Goal: Task Accomplishment & Management: Use online tool/utility

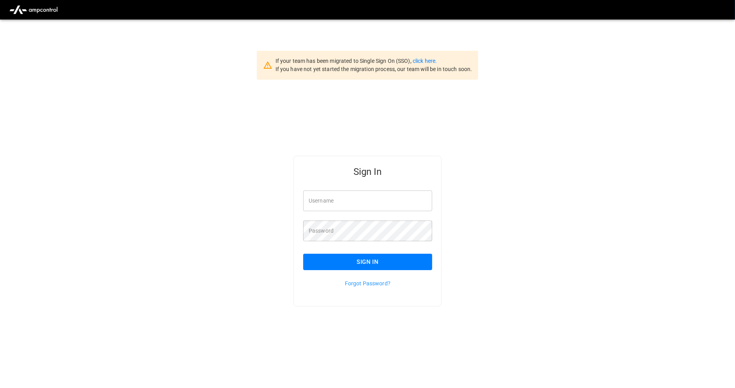
type input "**********"
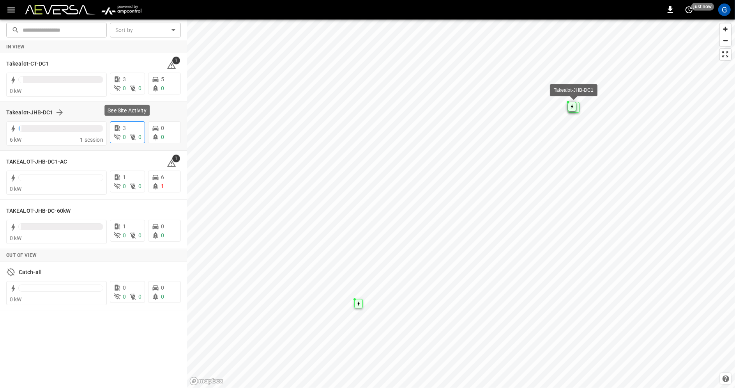
click at [135, 131] on div "3" at bounding box center [127, 128] width 28 height 8
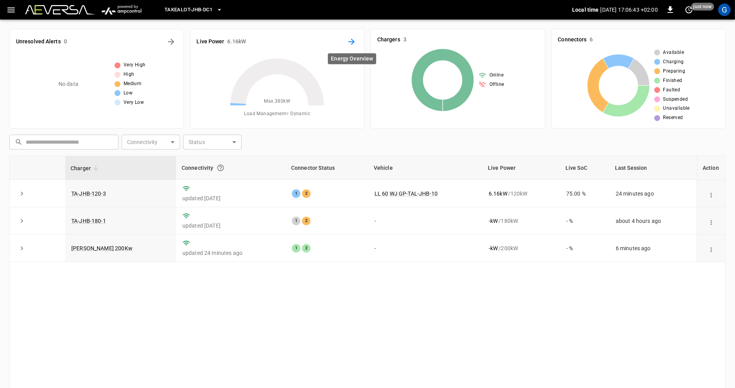
click at [354, 39] on icon "Energy Overview" at bounding box center [351, 41] width 9 height 9
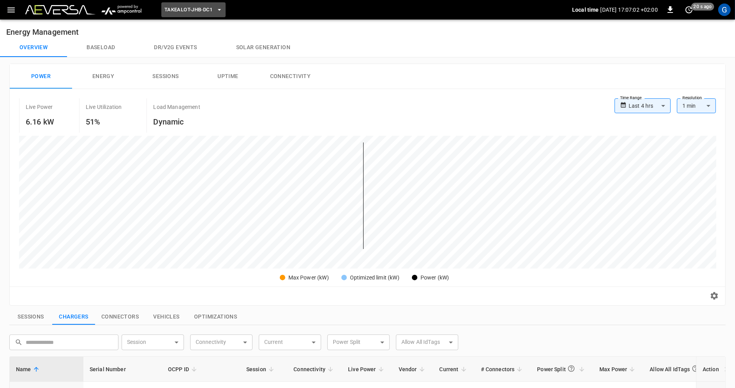
click at [191, 7] on span "Takealot-JHB-DC1" at bounding box center [189, 9] width 48 height 9
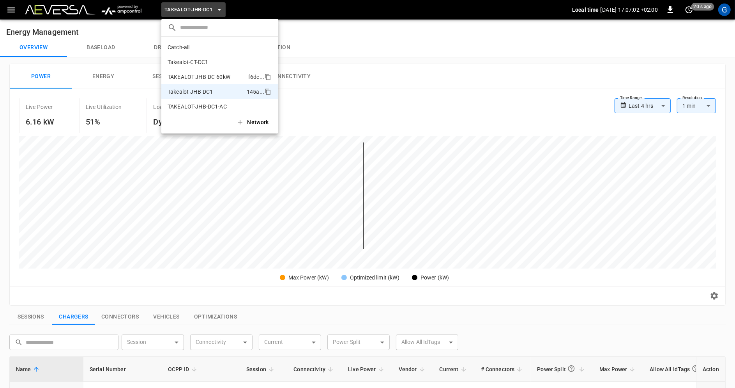
scroll to position [6, 0]
click at [210, 56] on li "Takealot-CT-DC1 269b ..." at bounding box center [219, 55] width 117 height 15
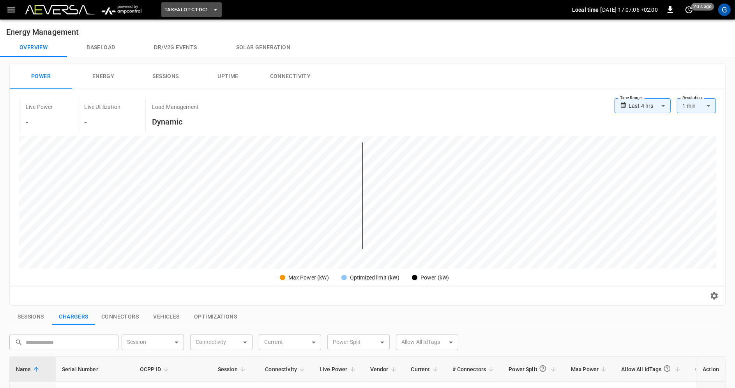
click at [197, 7] on span "Takealot-CT-DC1" at bounding box center [187, 9] width 44 height 9
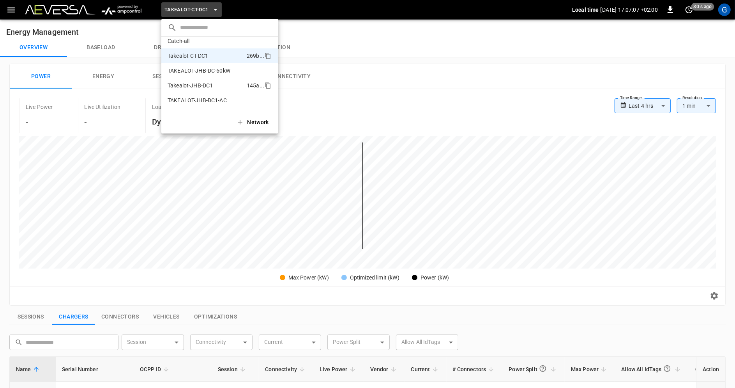
click at [211, 84] on p "Takealot-JHB-DC1" at bounding box center [190, 86] width 45 height 8
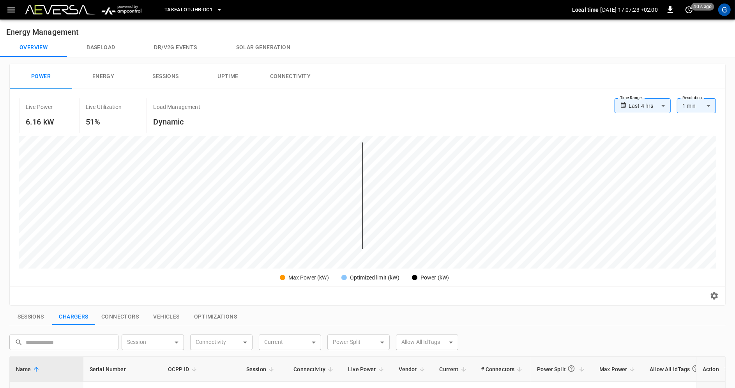
click at [206, 12] on span "Takealot-JHB-DC1" at bounding box center [189, 9] width 48 height 9
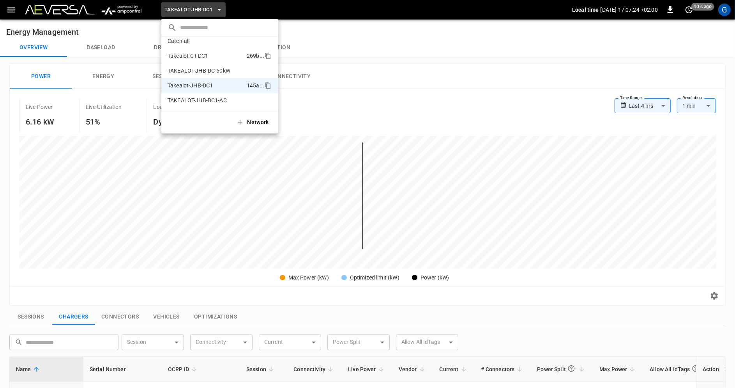
click at [215, 57] on li "Takealot-CT-DC1 269b ..." at bounding box center [219, 55] width 117 height 15
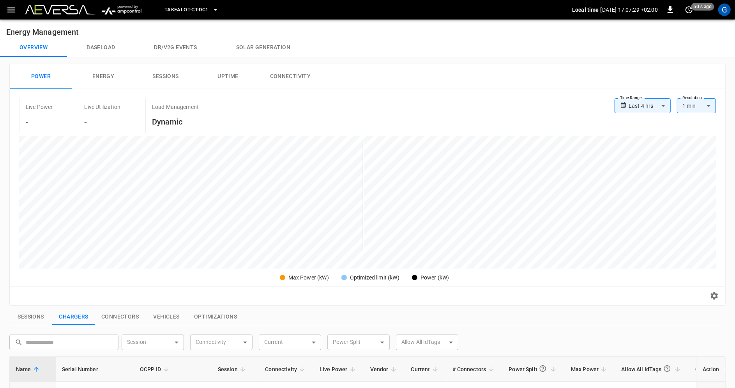
click at [190, 9] on span "Takealot-CT-DC1" at bounding box center [187, 9] width 44 height 9
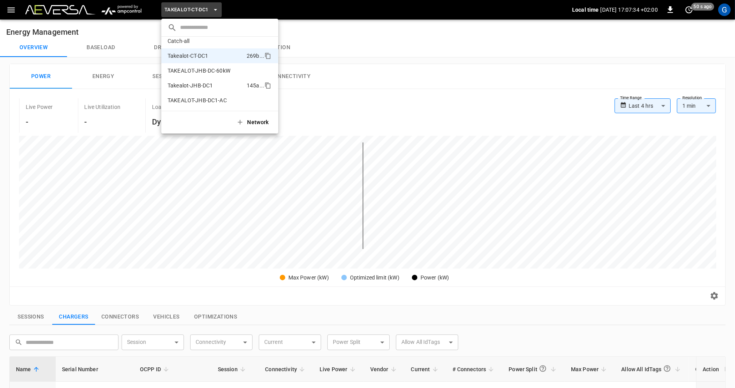
click at [214, 80] on li "Takealot-JHB-DC1 145a ..." at bounding box center [219, 85] width 117 height 15
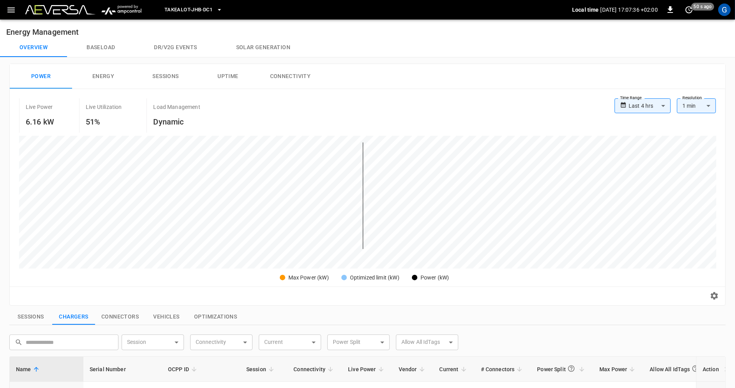
click at [8, 10] on icon "button" at bounding box center [10, 9] width 7 height 5
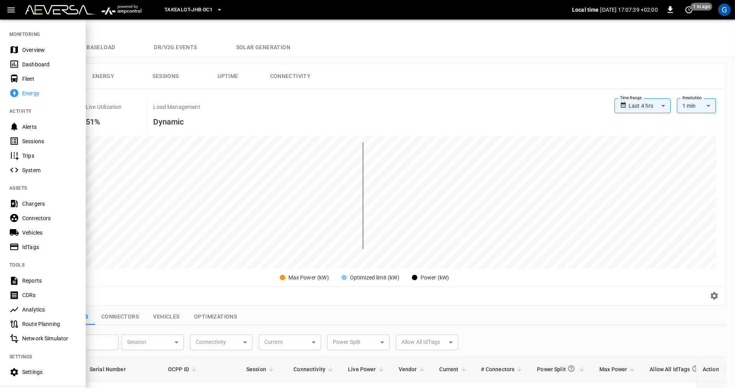
click at [61, 141] on div "Sessions" at bounding box center [49, 141] width 54 height 8
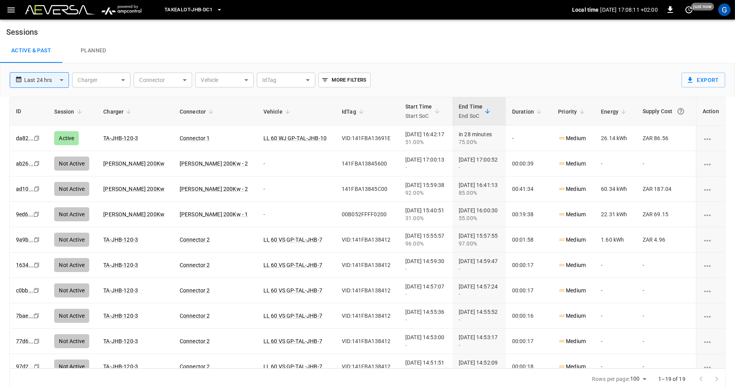
click at [211, 10] on span "Takealot-JHB-DC1" at bounding box center [189, 9] width 48 height 9
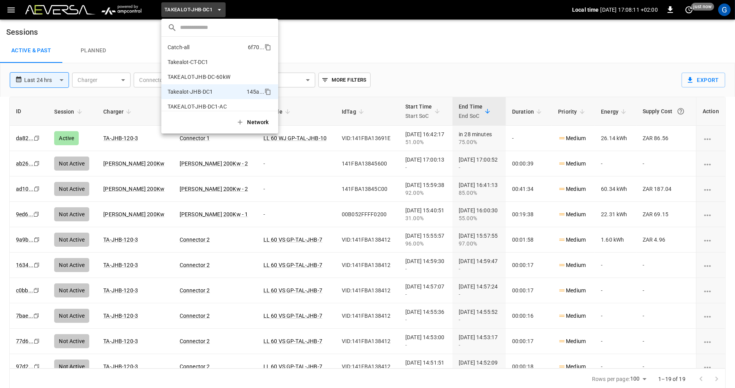
scroll to position [6, 0]
click at [212, 52] on li "Takealot-CT-DC1 269b ..." at bounding box center [219, 55] width 117 height 15
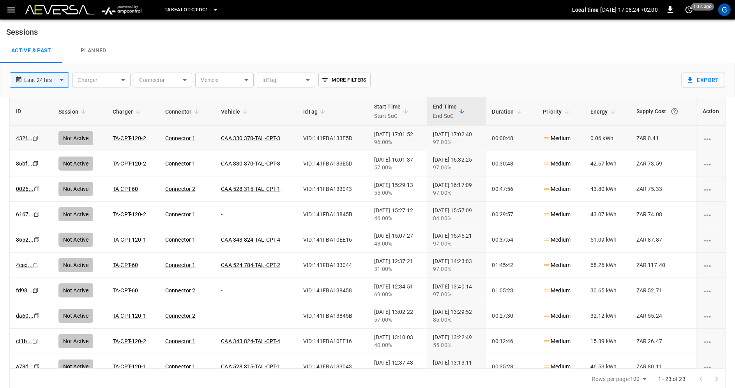
click at [35, 136] on icon "Copy" at bounding box center [35, 138] width 6 height 6
click at [540, 74] on div "**********" at bounding box center [341, 76] width 675 height 27
click at [65, 10] on img at bounding box center [60, 9] width 70 height 9
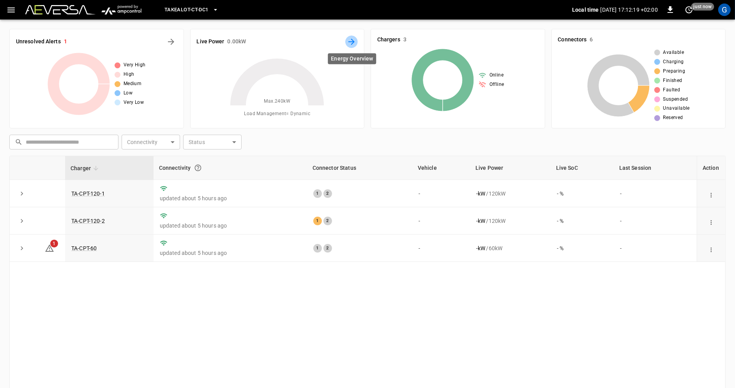
click at [350, 43] on icon "Energy Overview" at bounding box center [351, 41] width 9 height 9
